Goal: Transaction & Acquisition: Purchase product/service

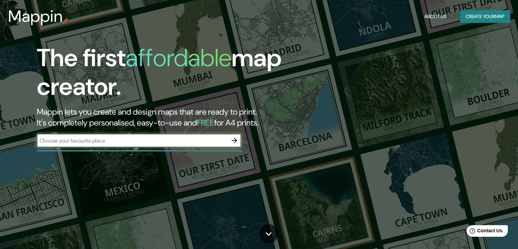
click at [202, 139] on input "text" at bounding box center [132, 141] width 191 height 8
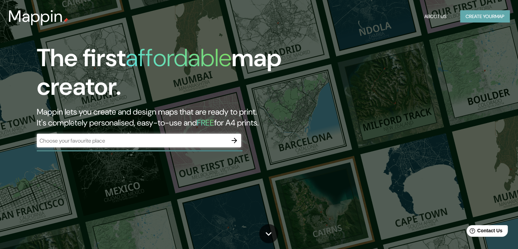
click at [478, 17] on button "Create your map" at bounding box center [486, 16] width 50 height 13
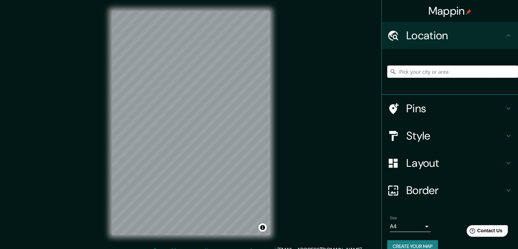
click at [401, 71] on input "Pick your city or area" at bounding box center [453, 71] width 131 height 12
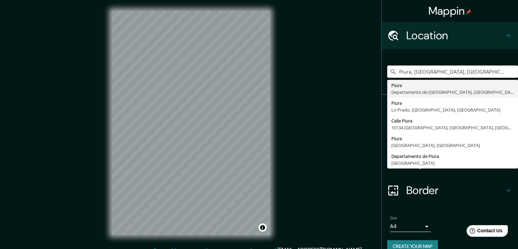
type input "Piura, Departamento de Piura, Perú"
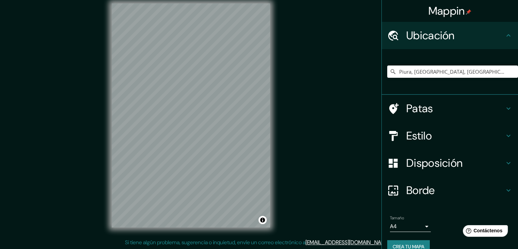
scroll to position [8, 0]
click at [420, 137] on font "Estilo" at bounding box center [420, 136] width 26 height 14
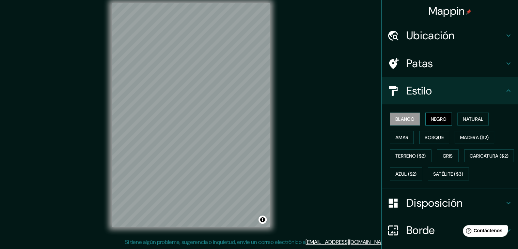
click at [431, 119] on font "Negro" at bounding box center [439, 119] width 16 height 6
click at [479, 119] on font "Natural" at bounding box center [473, 119] width 20 height 6
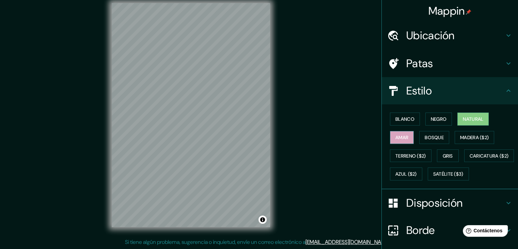
click at [397, 139] on font "Amar" at bounding box center [402, 137] width 13 height 6
click at [425, 142] on button "Bosque" at bounding box center [435, 137] width 30 height 13
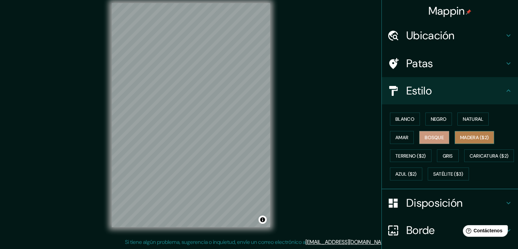
click at [466, 138] on font "Madera ($2)" at bounding box center [475, 137] width 29 height 6
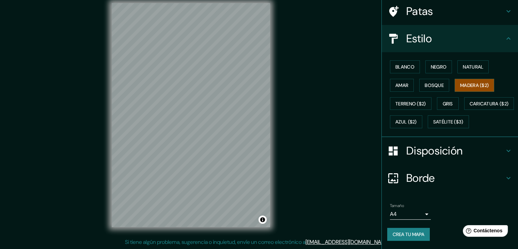
scroll to position [69, 0]
click at [411, 229] on button "Crea tu mapa" at bounding box center [409, 234] width 43 height 13
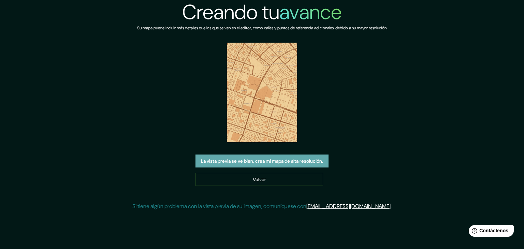
click at [295, 163] on font "La vista previa se ve bien, crea mi mapa de alta resolución." at bounding box center [262, 161] width 122 height 6
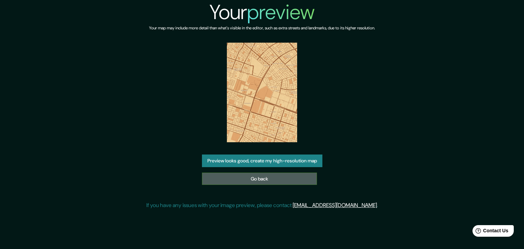
click at [267, 178] on link "Go back" at bounding box center [259, 178] width 115 height 13
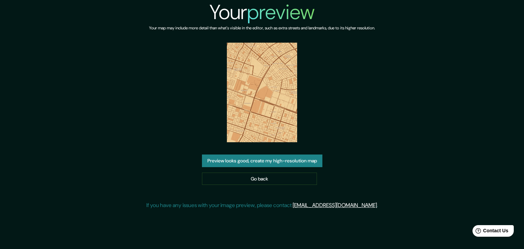
click at [269, 80] on img at bounding box center [262, 93] width 71 height 100
